Goal: Task Accomplishment & Management: Manage account settings

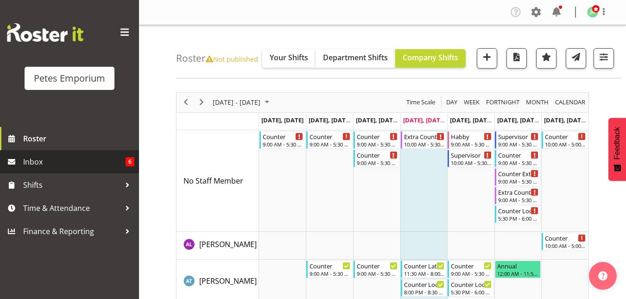
click at [55, 160] on span "Inbox" at bounding box center [74, 162] width 102 height 14
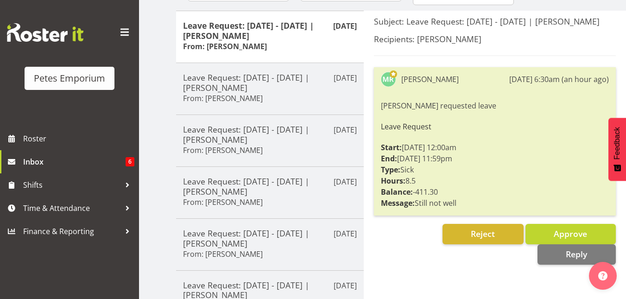
scroll to position [116, 0]
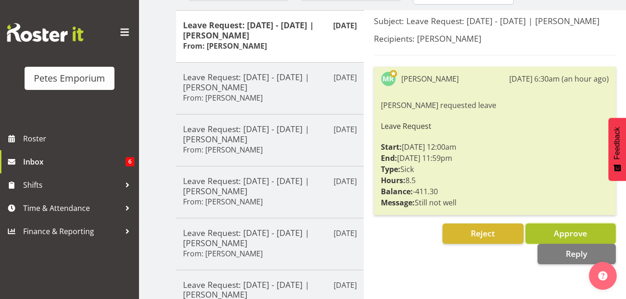
click at [554, 239] on span "Approve" at bounding box center [570, 233] width 33 height 11
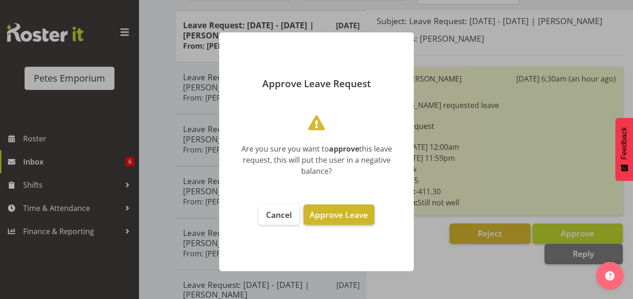
click at [352, 213] on span "Approve Leave" at bounding box center [339, 214] width 58 height 11
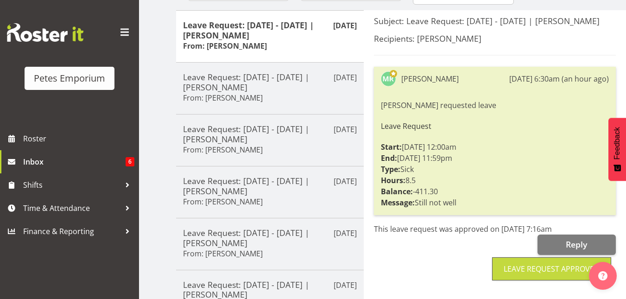
scroll to position [0, 0]
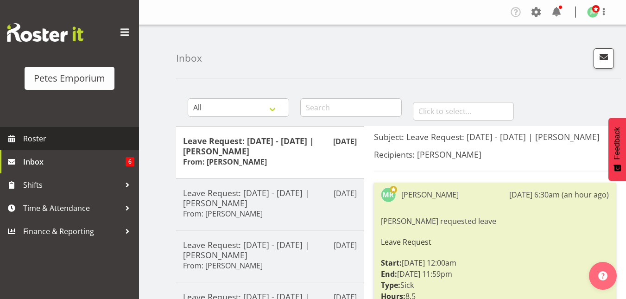
click at [25, 134] on span "Roster" at bounding box center [78, 139] width 111 height 14
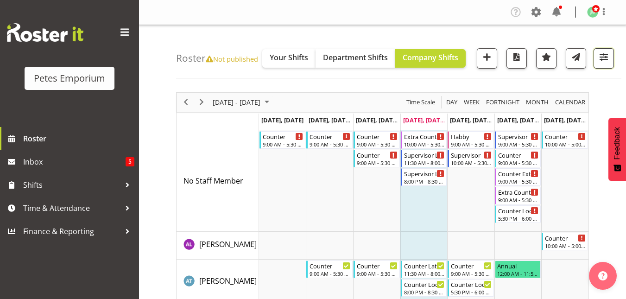
click at [600, 57] on span "button" at bounding box center [604, 57] width 12 height 12
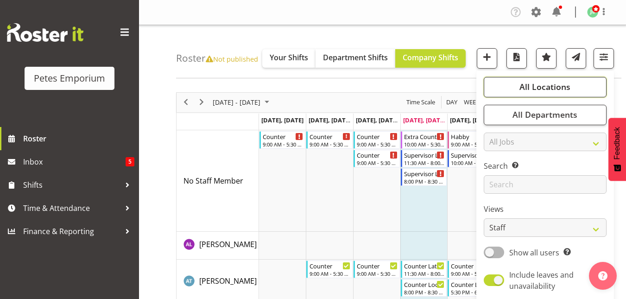
click at [554, 82] on span "All Locations" at bounding box center [545, 86] width 51 height 11
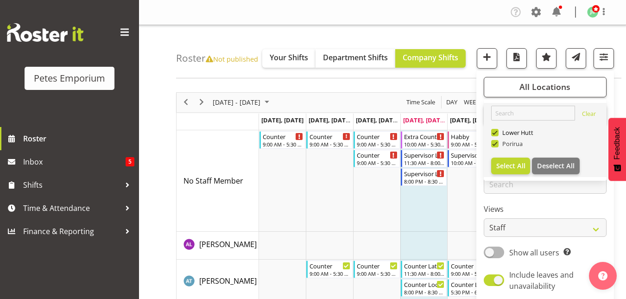
click at [500, 144] on span "Porirua" at bounding box center [511, 143] width 25 height 7
click at [497, 144] on input "Porirua" at bounding box center [494, 143] width 6 height 6
checkbox input "false"
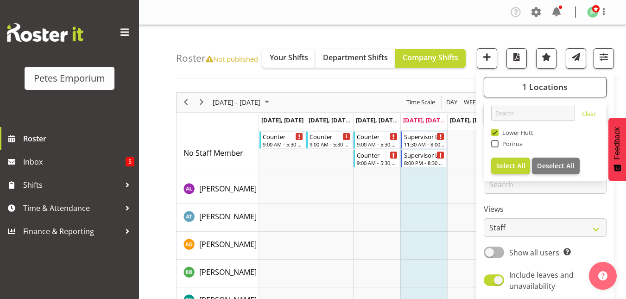
click at [397, 30] on div "Roster Not published Your Shifts Department Shifts Company Shifts 1 Locations C…" at bounding box center [399, 51] width 446 height 53
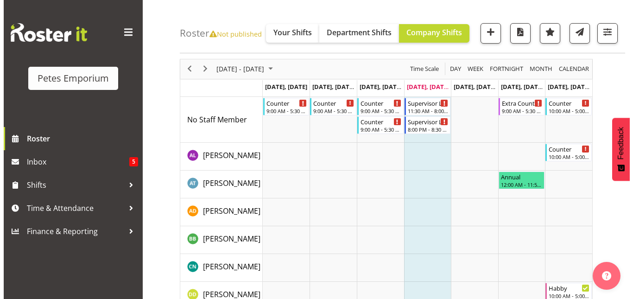
scroll to position [28, 0]
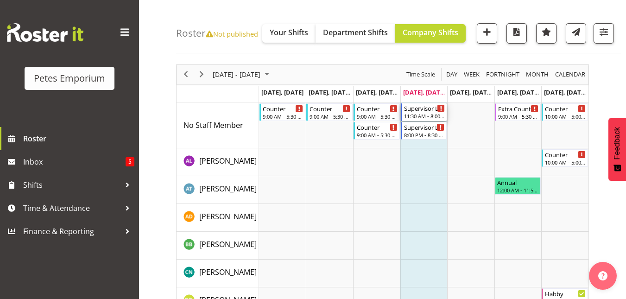
click at [429, 112] on div "Supervisor Late Shift" at bounding box center [424, 107] width 41 height 9
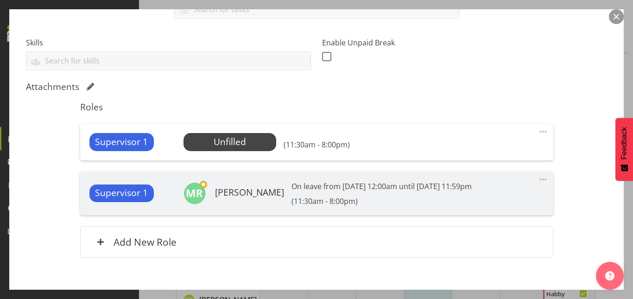
scroll to position [229, 0]
click at [541, 131] on span at bounding box center [543, 131] width 11 height 11
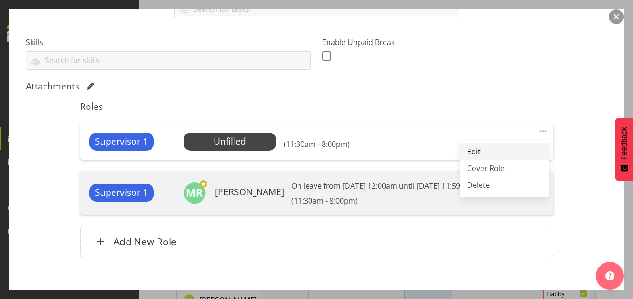
click at [480, 149] on link "Edit" at bounding box center [504, 151] width 89 height 17
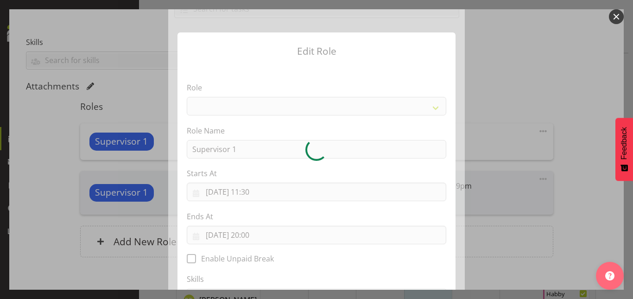
select select "149"
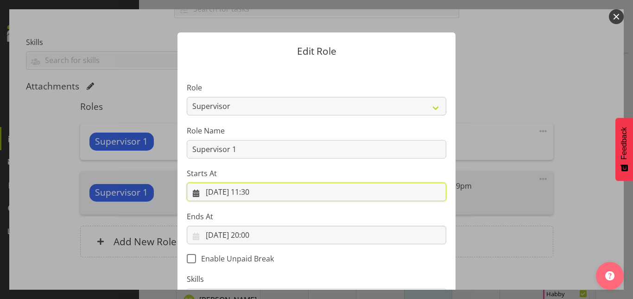
click at [250, 195] on input "[DATE] 11:30" at bounding box center [317, 192] width 260 height 19
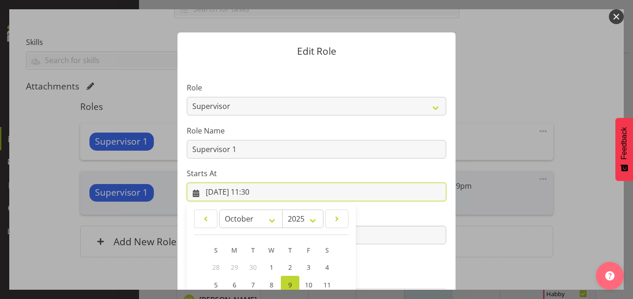
scroll to position [123, 0]
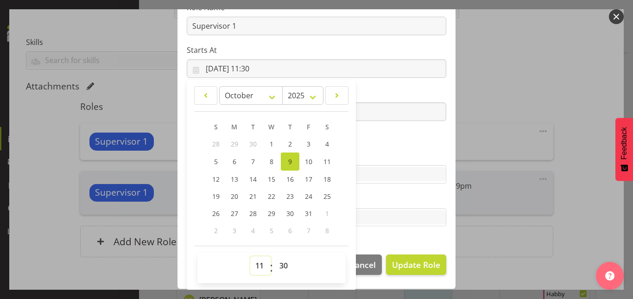
click at [258, 267] on select "00 01 02 03 04 05 06 07 08 09 10 11 12 13 14 15 16 17 18 19 20 21 22 23" at bounding box center [260, 265] width 21 height 19
select select "17"
click at [250, 256] on select "00 01 02 03 04 05 06 07 08 09 10 11 12 13 14 15 16 17 18 19 20 21 22 23" at bounding box center [260, 265] width 21 height 19
type input "[DATE] 17:30"
click at [385, 144] on section "Role Counter Counter Evening Counter Late Shift Counter Lock Up Counter Mid Shi…" at bounding box center [317, 93] width 278 height 303
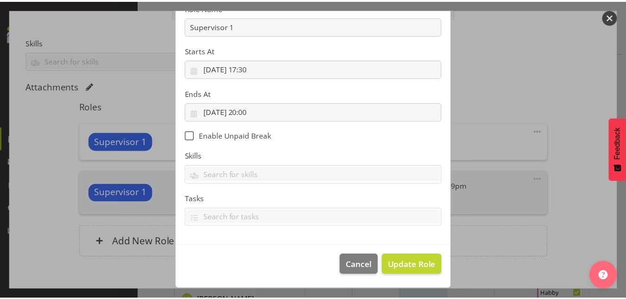
scroll to position [122, 0]
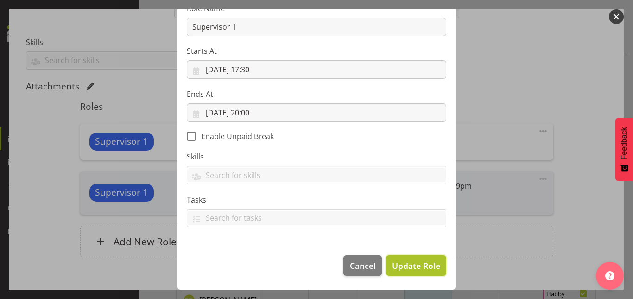
click at [414, 267] on span "Update Role" at bounding box center [416, 266] width 48 height 12
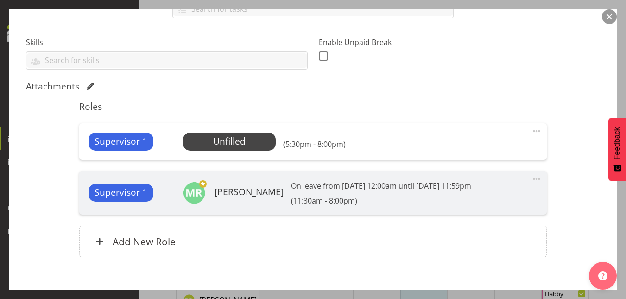
scroll to position [280, 0]
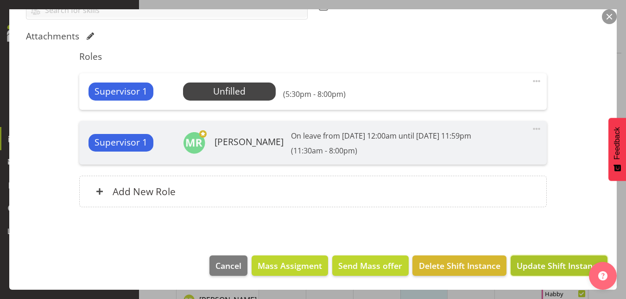
click at [524, 265] on span "Update Shift Instance" at bounding box center [559, 266] width 85 height 12
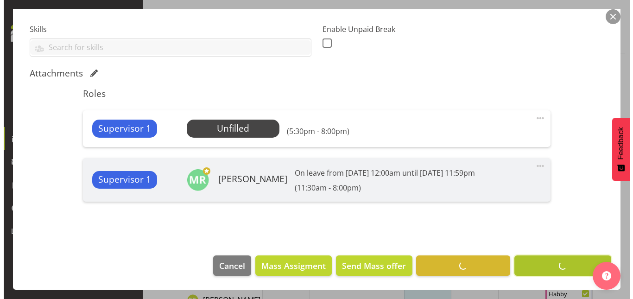
scroll to position [242, 0]
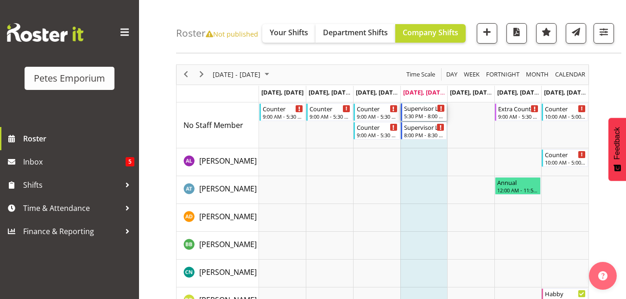
click at [427, 112] on div "Supervisor Late Shift" at bounding box center [424, 107] width 41 height 9
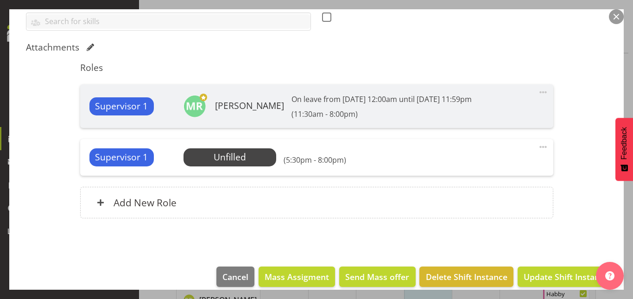
scroll to position [280, 0]
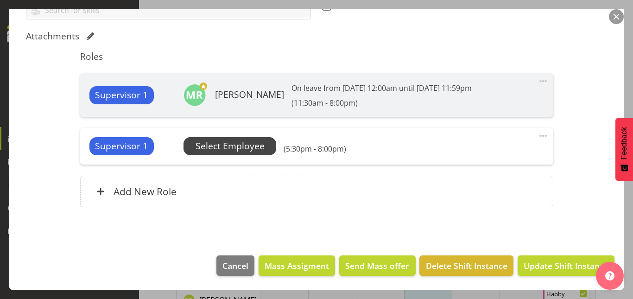
click at [249, 141] on span "Select Employee" at bounding box center [230, 146] width 69 height 13
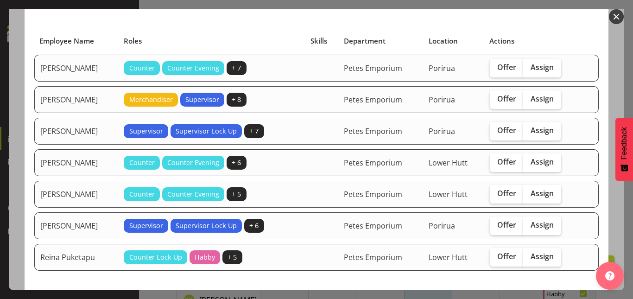
scroll to position [62, 0]
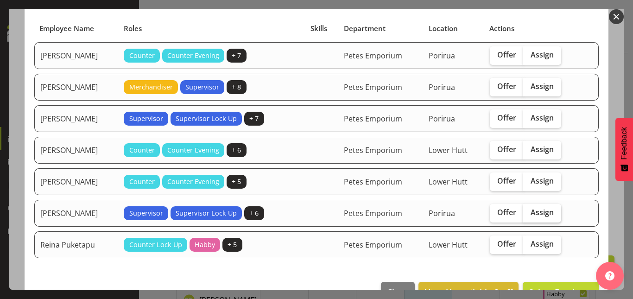
click at [531, 212] on span "Assign" at bounding box center [542, 212] width 23 height 9
click at [528, 212] on input "Assign" at bounding box center [526, 213] width 6 height 6
checkbox input "true"
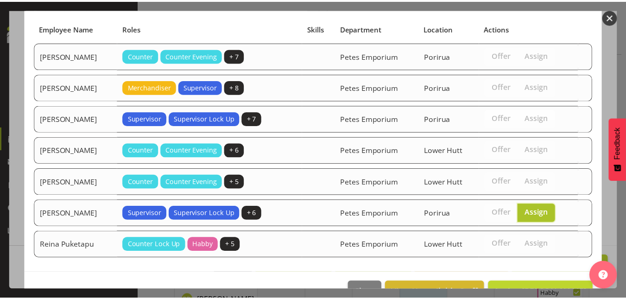
scroll to position [88, 0]
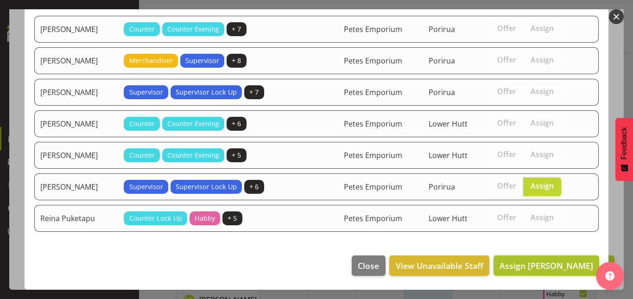
click at [546, 261] on span "Assign [PERSON_NAME]" at bounding box center [547, 265] width 94 height 11
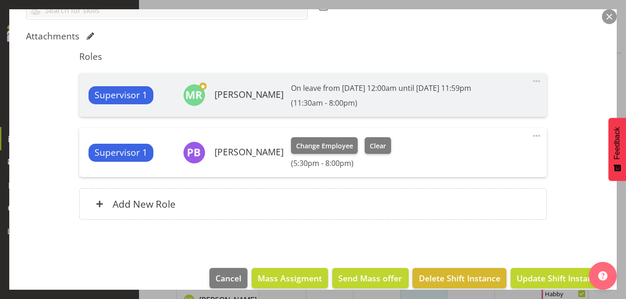
scroll to position [292, 0]
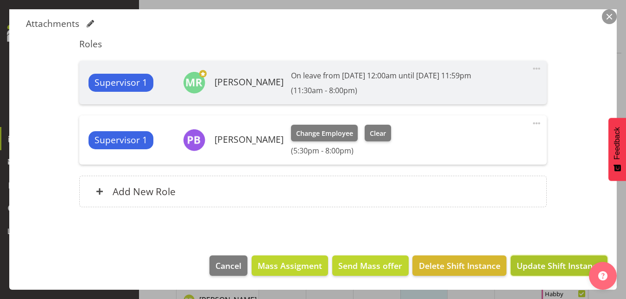
click at [548, 265] on span "Update Shift Instance" at bounding box center [559, 266] width 85 height 12
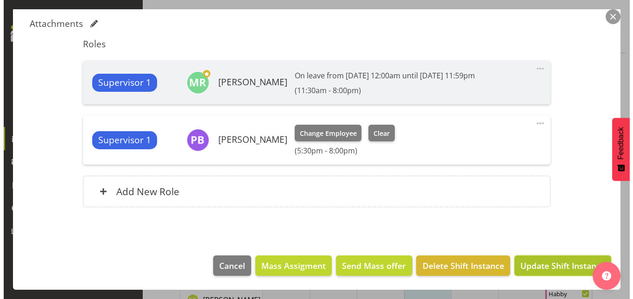
scroll to position [255, 0]
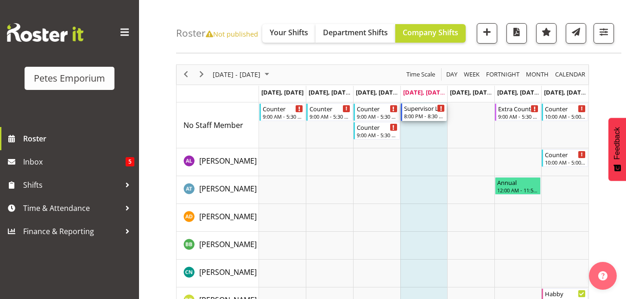
click at [414, 110] on div "Supervisor Lock Up" at bounding box center [424, 107] width 41 height 9
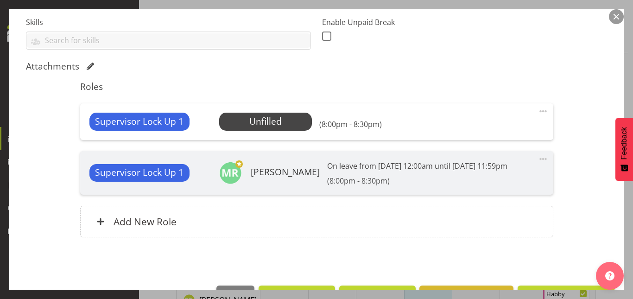
scroll to position [251, 0]
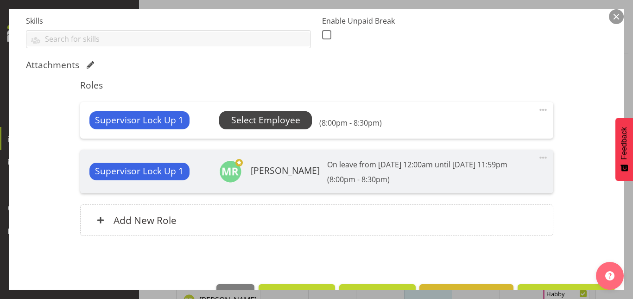
click at [293, 121] on span "Select Employee" at bounding box center [265, 120] width 69 height 13
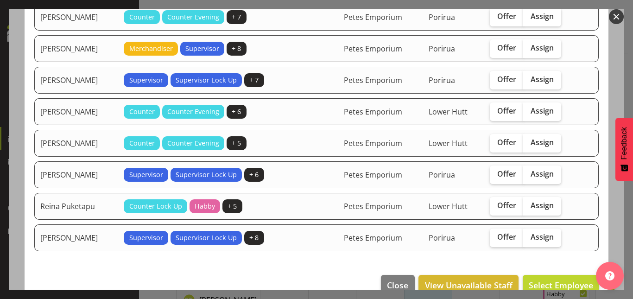
scroll to position [101, 0]
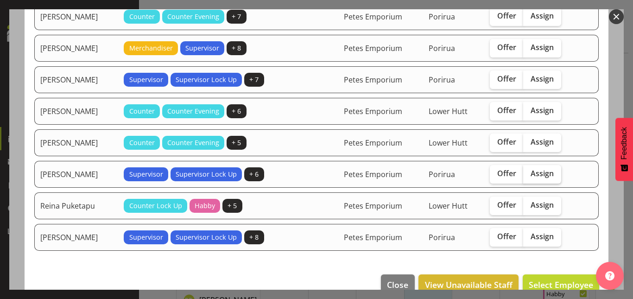
click at [534, 170] on span "Assign" at bounding box center [542, 173] width 23 height 9
click at [529, 171] on input "Assign" at bounding box center [526, 174] width 6 height 6
checkbox input "true"
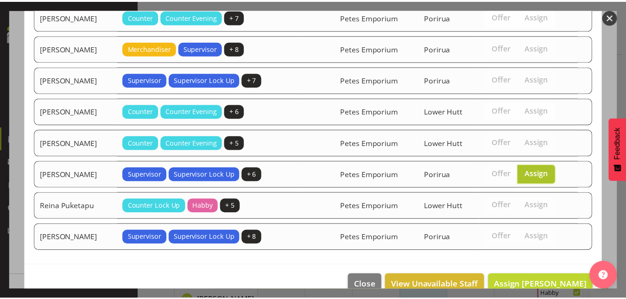
scroll to position [120, 0]
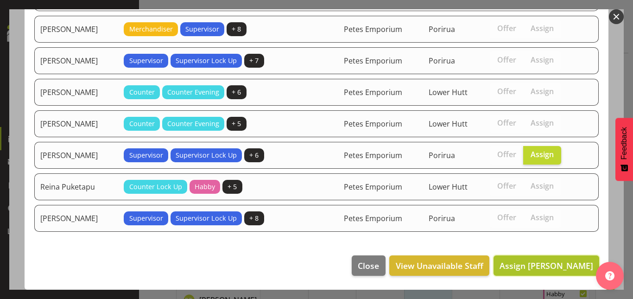
click at [554, 271] on span "Assign [PERSON_NAME]" at bounding box center [547, 265] width 94 height 11
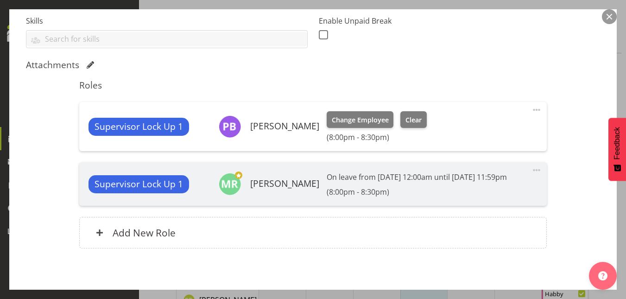
scroll to position [303, 0]
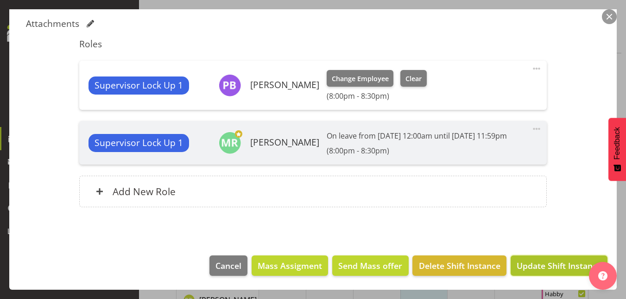
click at [561, 263] on span "Update Shift Instance" at bounding box center [559, 266] width 85 height 12
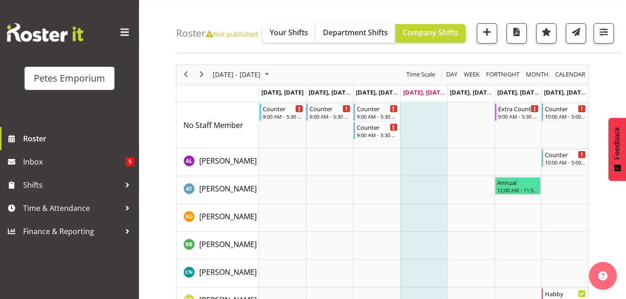
scroll to position [0, 0]
